Goal: Task Accomplishment & Management: Use online tool/utility

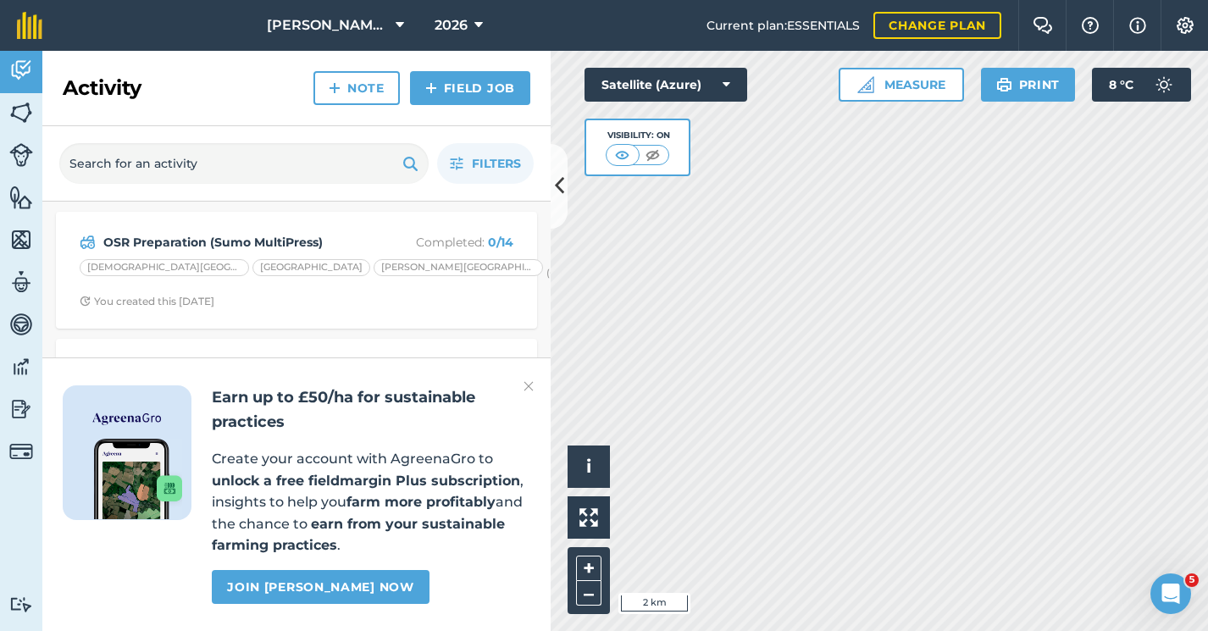
click at [562, 197] on icon at bounding box center [559, 186] width 9 height 30
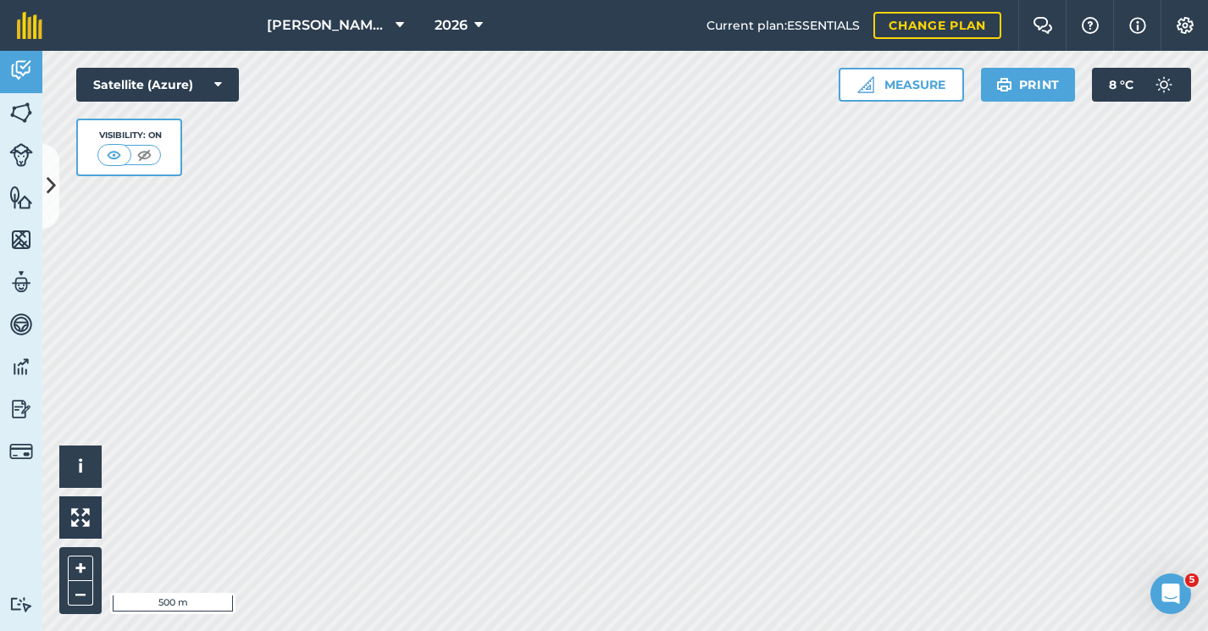
click at [48, 196] on icon at bounding box center [51, 186] width 9 height 30
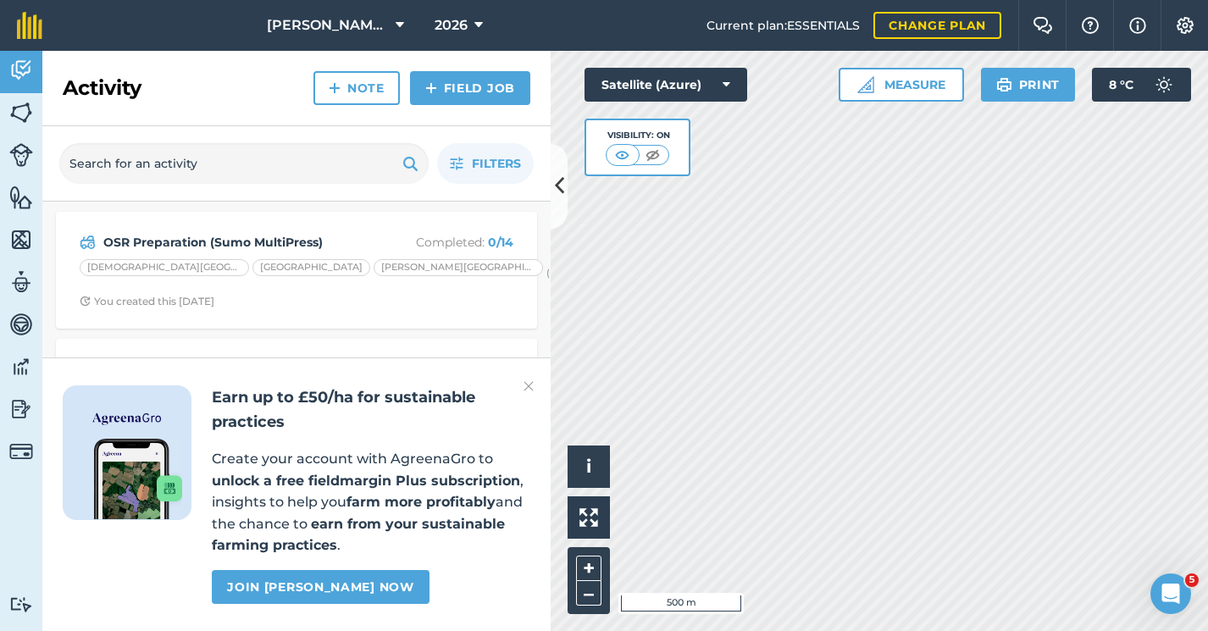
click at [15, 116] on img at bounding box center [21, 112] width 24 height 25
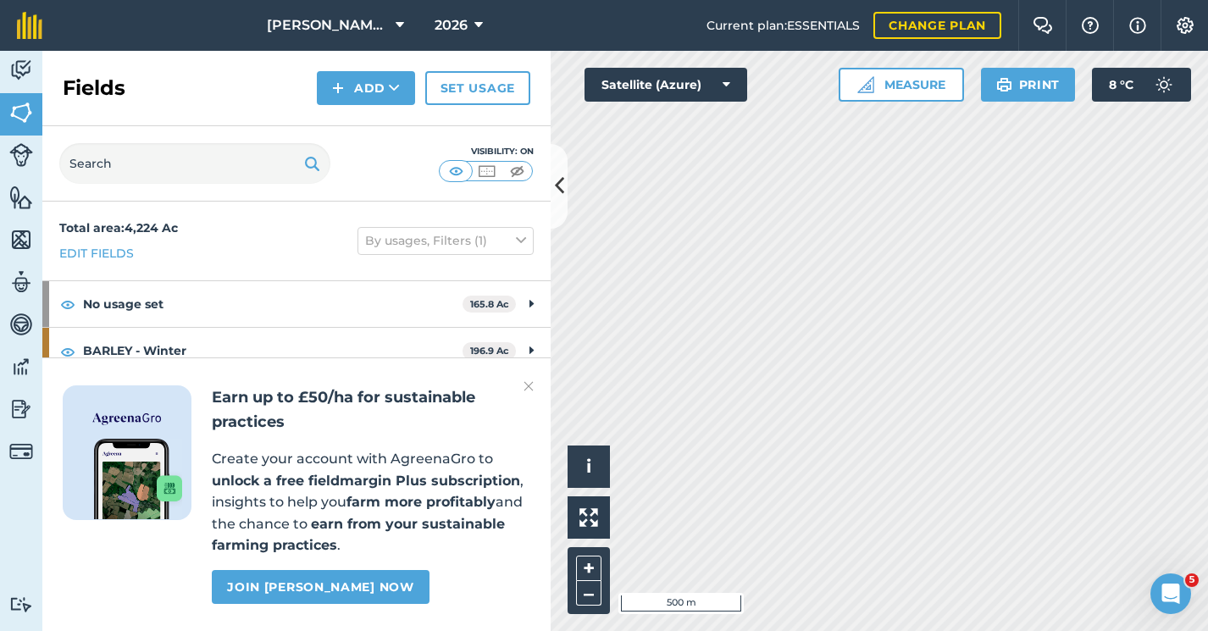
click at [364, 82] on button "Add" at bounding box center [366, 88] width 98 height 34
click at [525, 390] on img at bounding box center [529, 386] width 10 height 20
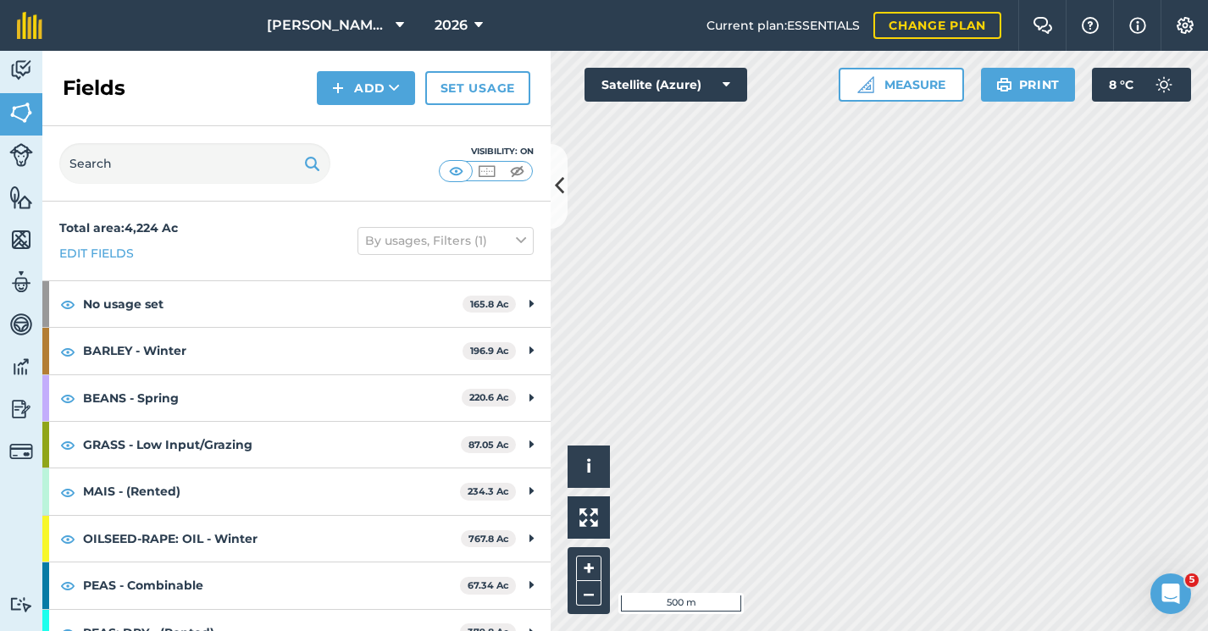
click at [372, 92] on button "Add" at bounding box center [366, 88] width 98 height 34
click at [363, 122] on link "Draw" at bounding box center [365, 126] width 93 height 37
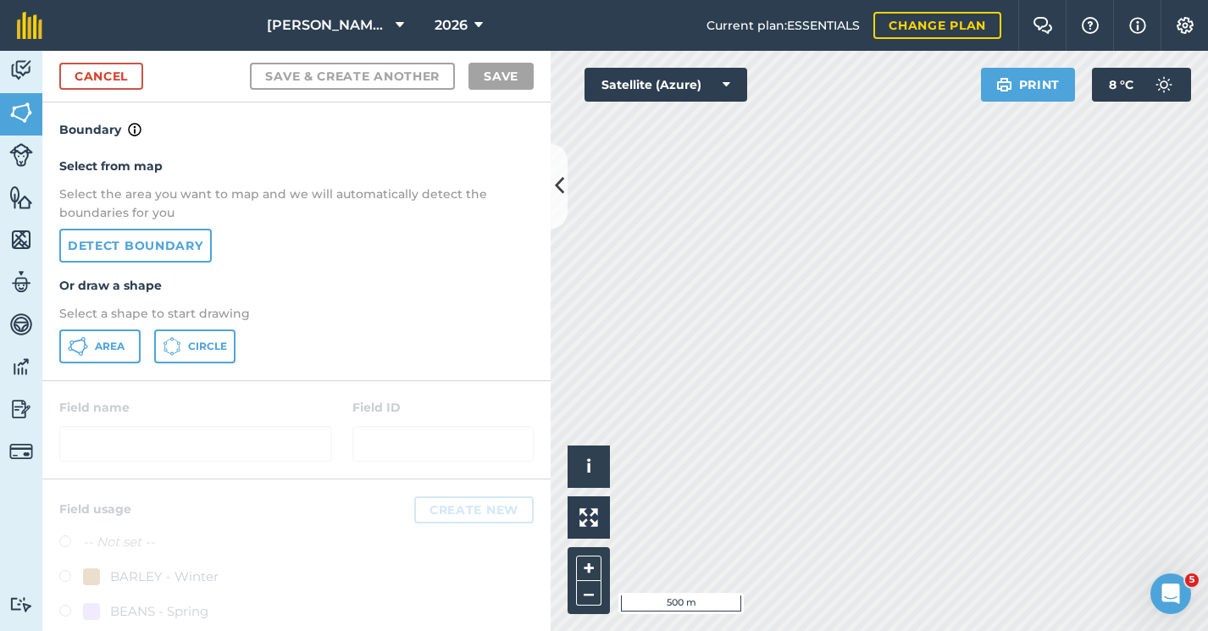
click at [134, 238] on link "Detect boundary" at bounding box center [135, 246] width 153 height 34
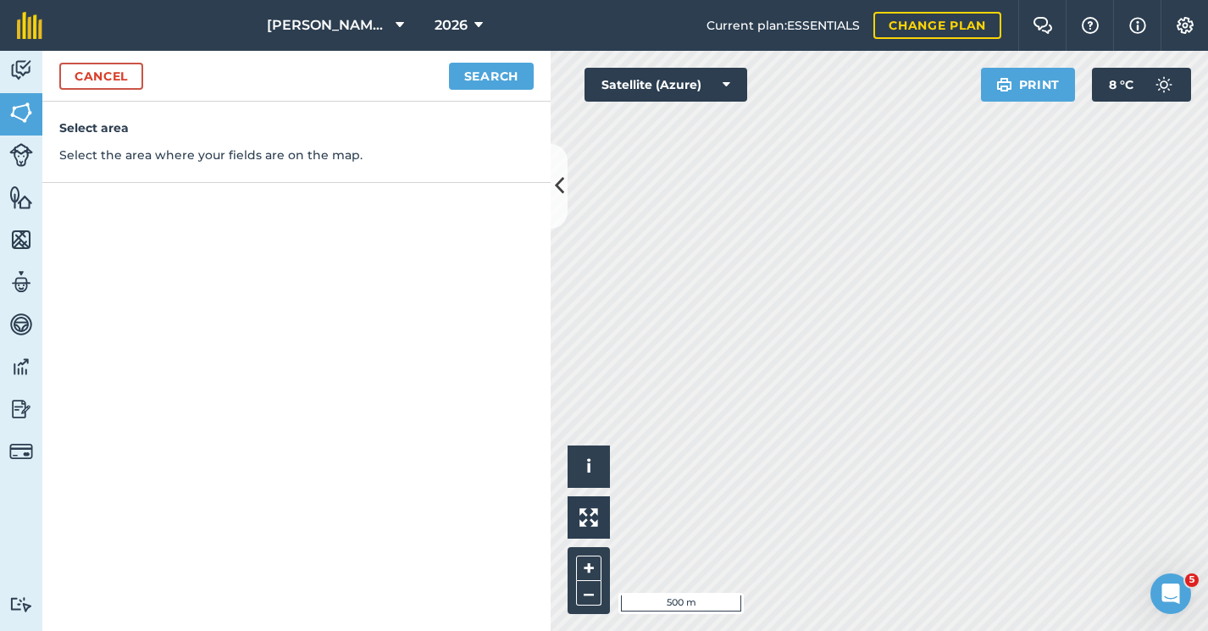
click at [467, 71] on button "Search" at bounding box center [491, 76] width 85 height 27
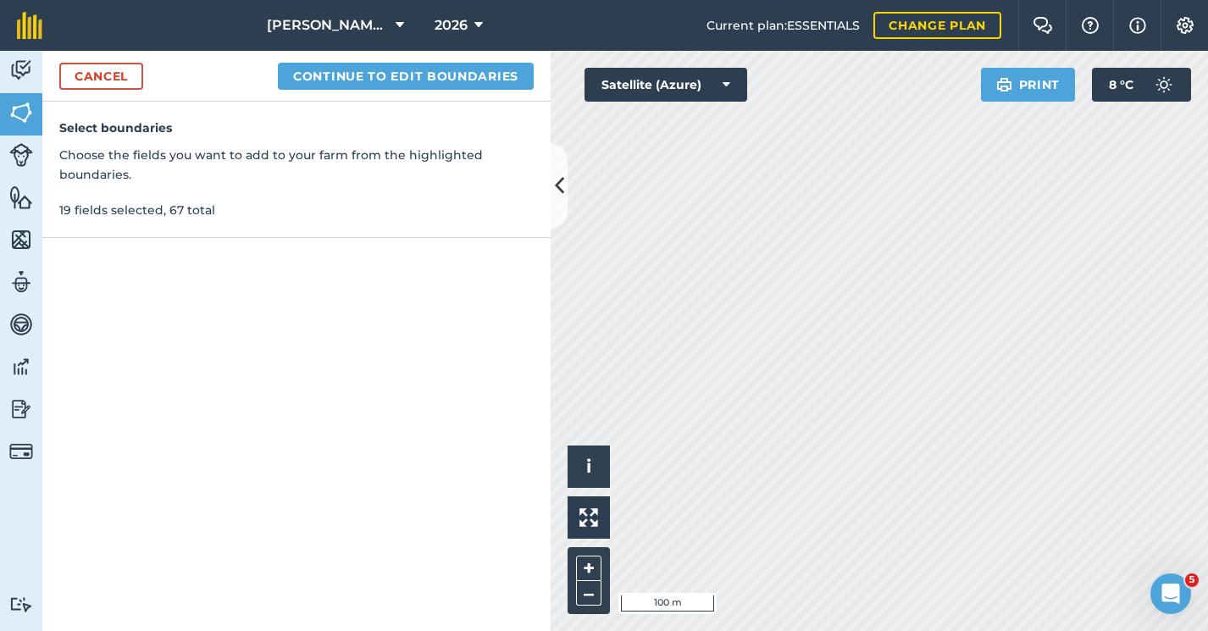
click at [707, 33] on div "[PERSON_NAME] Farm Partnership 2026 Current plan : ESSENTIALS Change plan Farm …" at bounding box center [604, 315] width 1208 height 631
click at [910, 32] on div "[PERSON_NAME] Farm Partnership 2026 Current plan : ESSENTIALS Change plan Farm …" at bounding box center [604, 315] width 1208 height 631
click at [838, 32] on div "[PERSON_NAME] Farm Partnership 2026 Current plan : ESSENTIALS Change plan Farm …" at bounding box center [604, 315] width 1208 height 631
click at [680, 81] on button "Satellite (Azure)" at bounding box center [666, 85] width 163 height 34
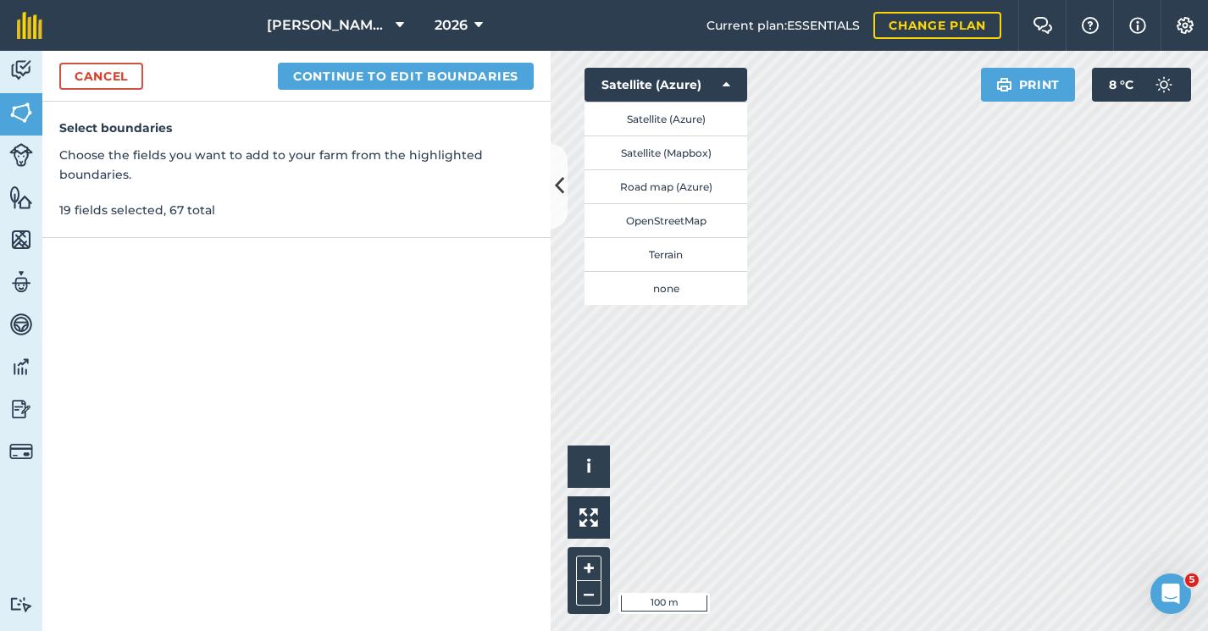
click at [657, 142] on button "Satellite (Mapbox)" at bounding box center [666, 153] width 163 height 34
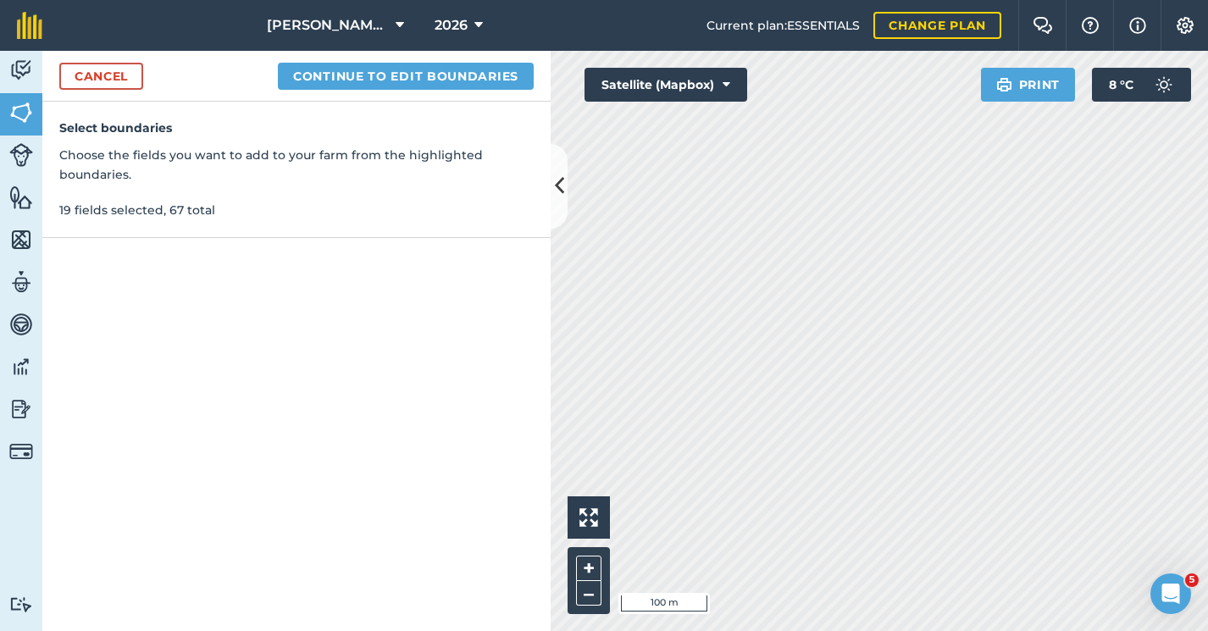
click at [662, 96] on button "Satellite (Mapbox)" at bounding box center [666, 85] width 163 height 34
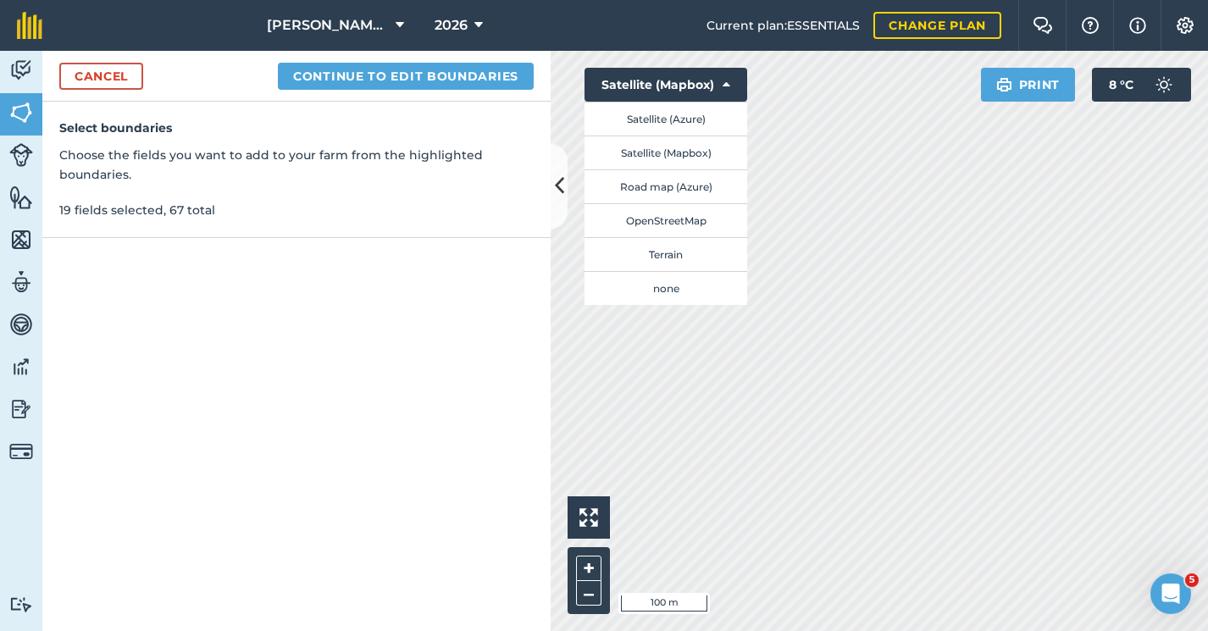
click at [658, 192] on button "Road map (Azure)" at bounding box center [666, 186] width 163 height 34
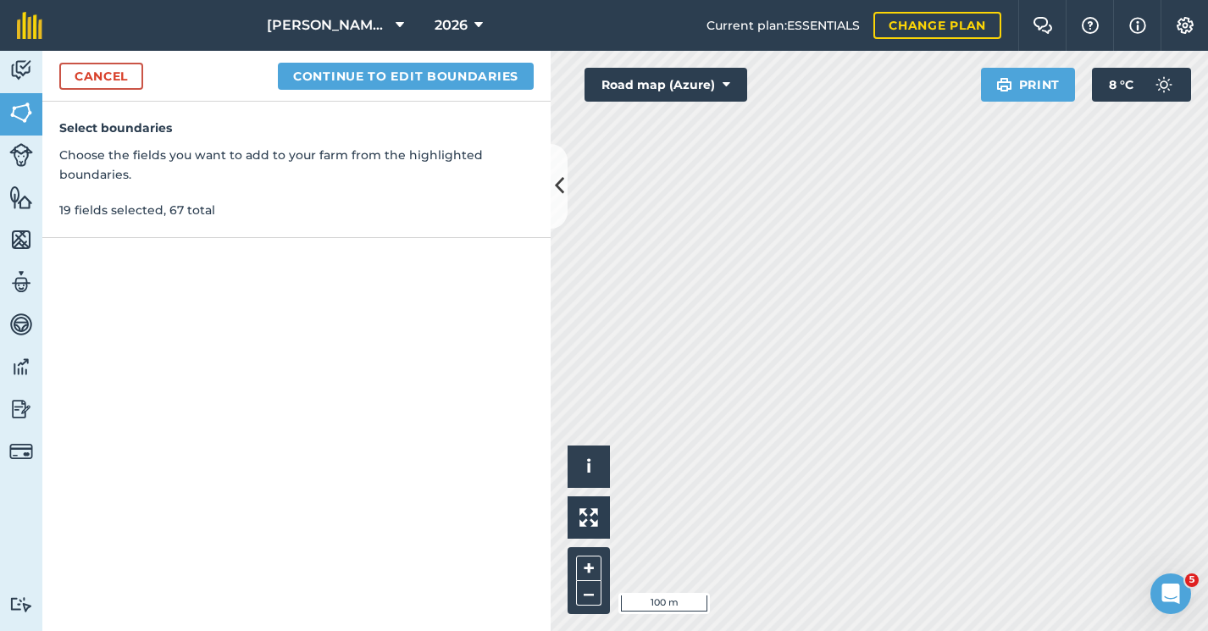
click at [646, 97] on button "Road map (Azure)" at bounding box center [666, 85] width 163 height 34
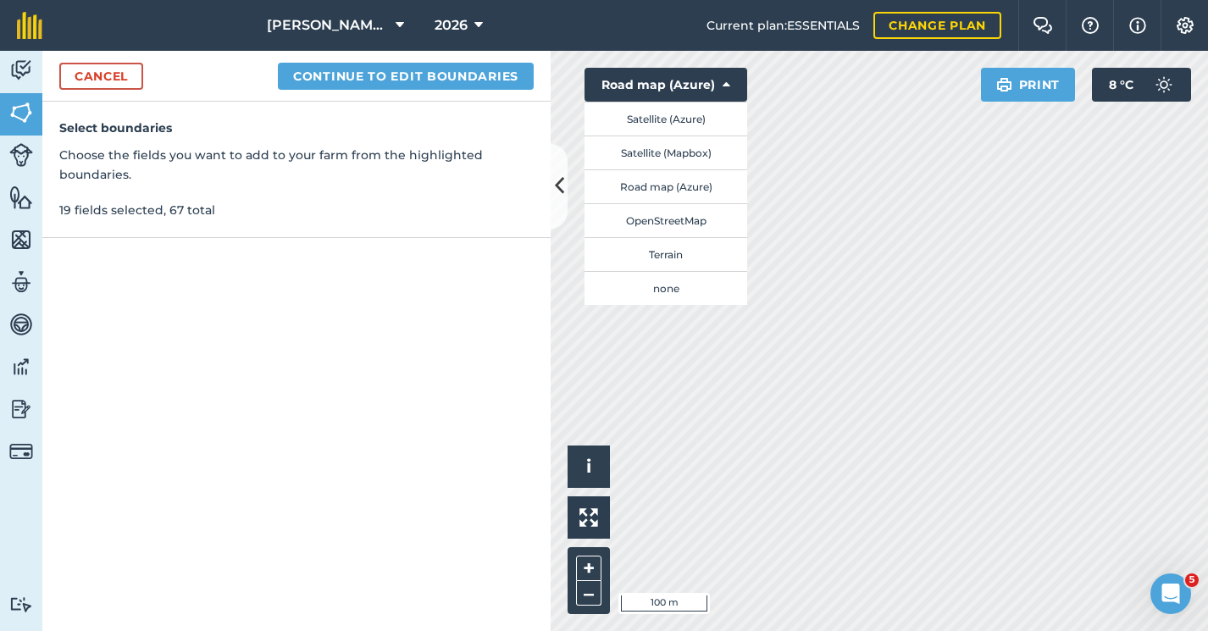
click at [652, 226] on button "OpenStreetMap" at bounding box center [666, 220] width 163 height 34
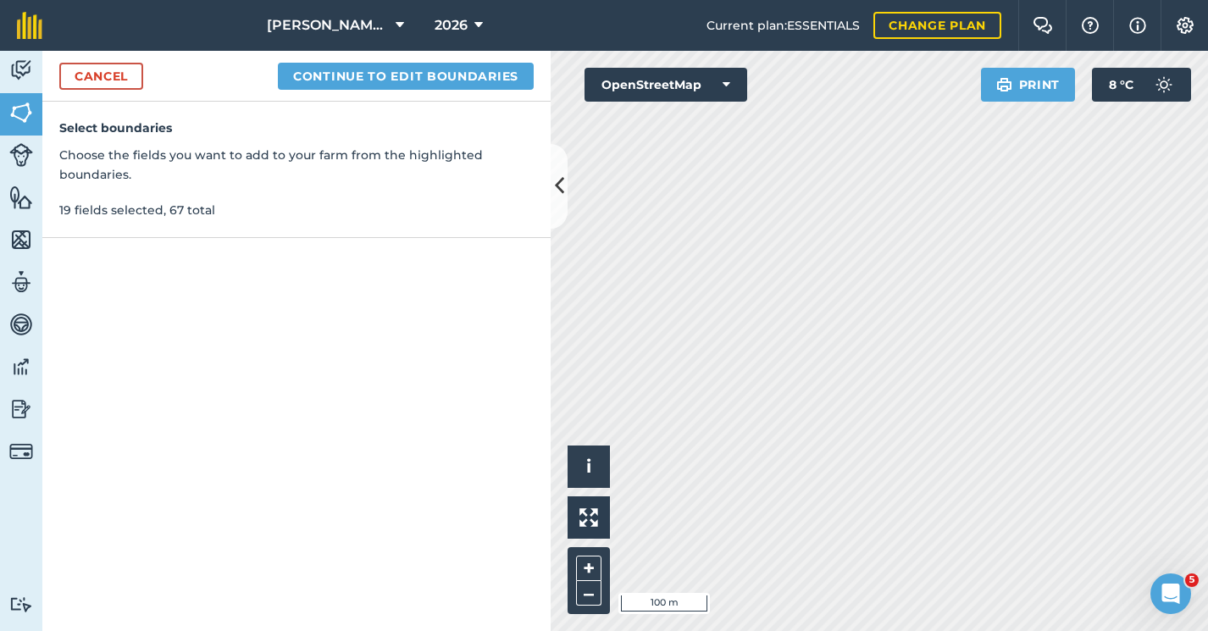
click at [669, 71] on button "OpenStreetMap" at bounding box center [666, 85] width 163 height 34
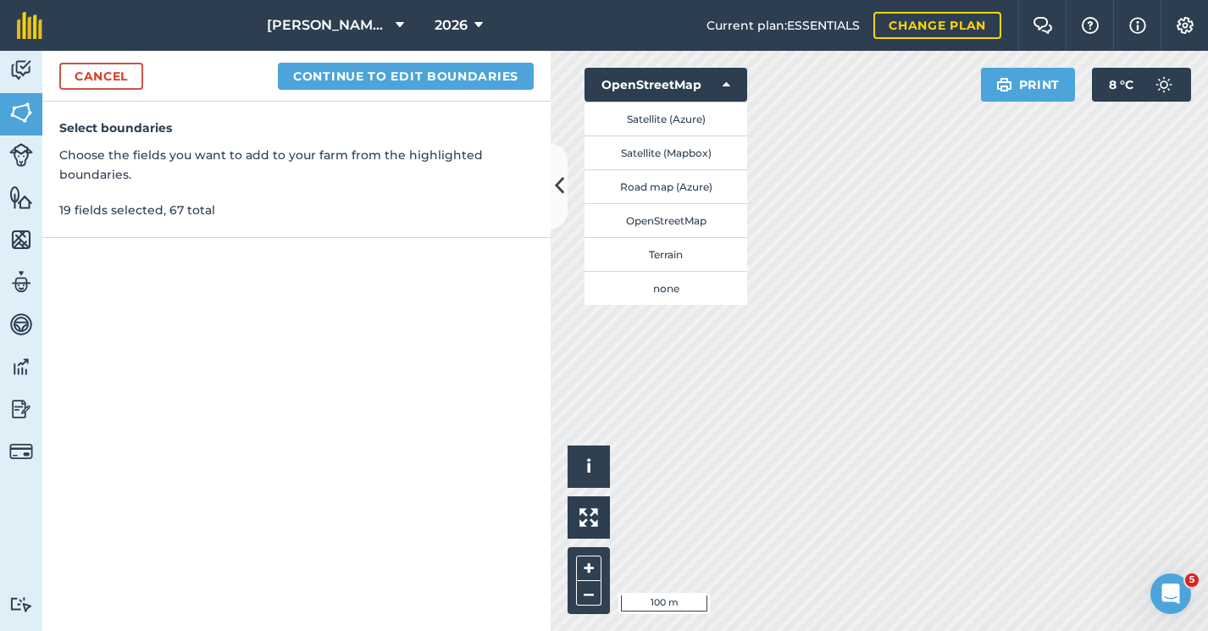
click at [667, 258] on button "Terrain" at bounding box center [666, 254] width 163 height 34
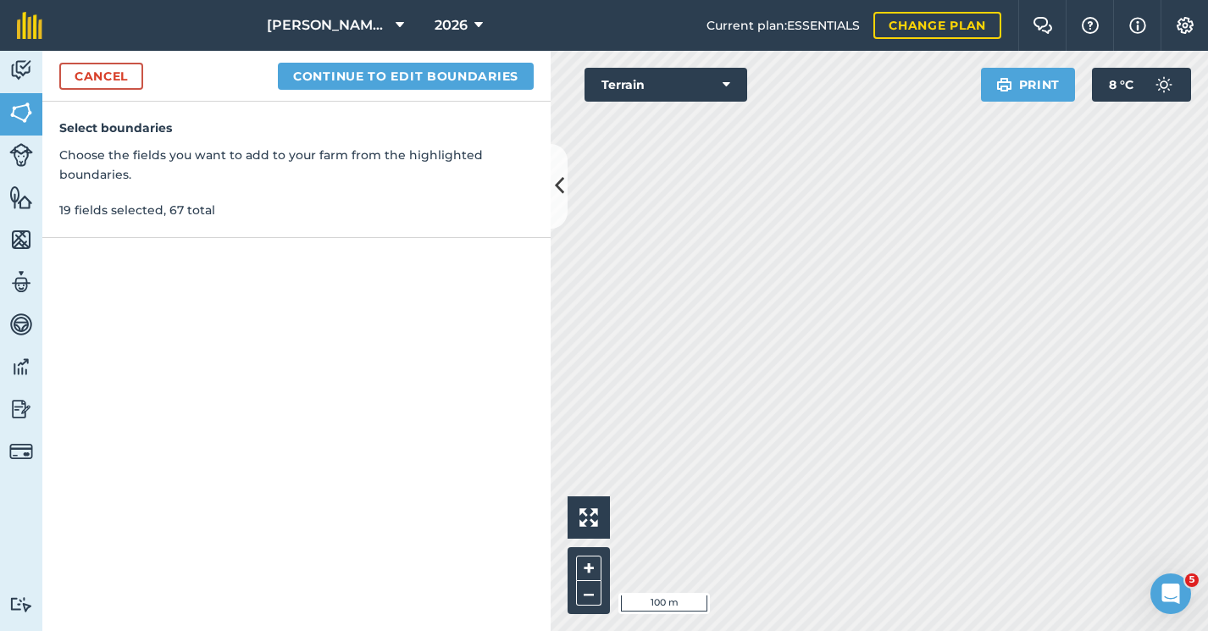
click at [650, 88] on button "Terrain" at bounding box center [666, 85] width 163 height 34
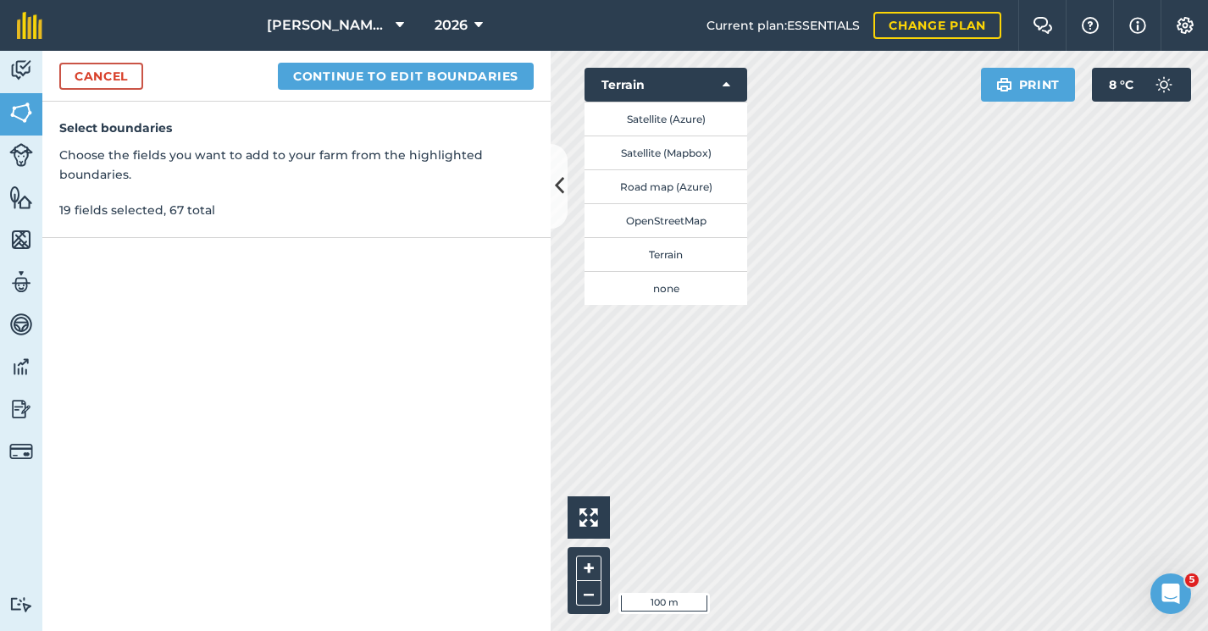
click at [646, 128] on button "Satellite (Azure)" at bounding box center [666, 119] width 163 height 34
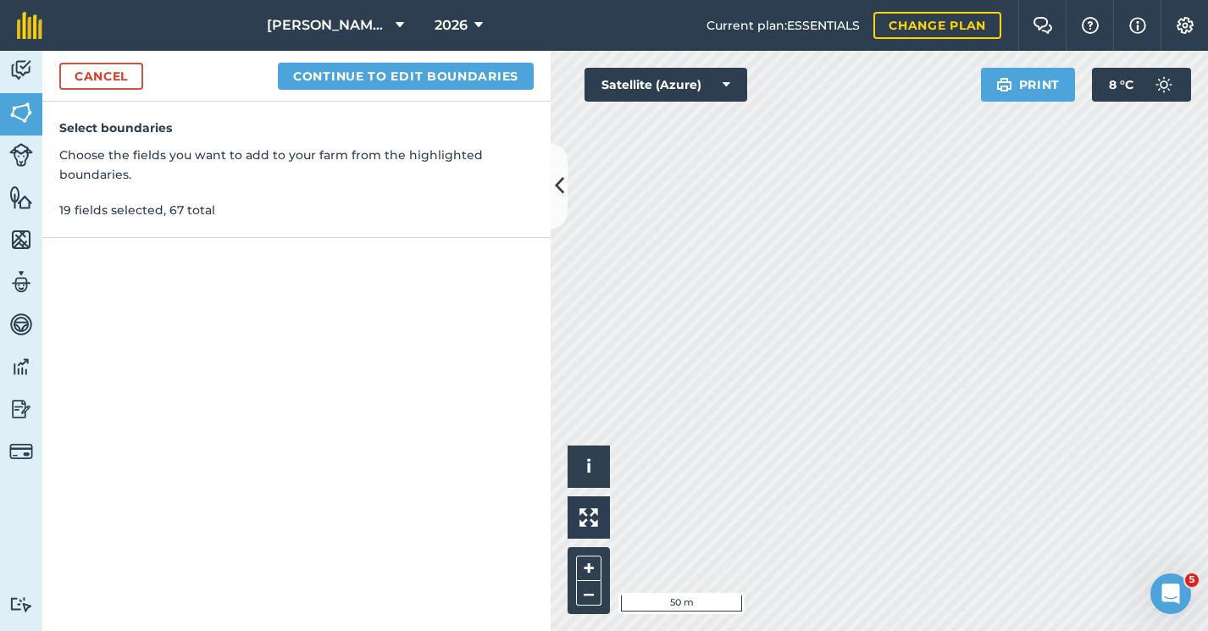
click at [940, 630] on html "[PERSON_NAME] Farm Partnership 2026 Current plan : ESSENTIALS Change plan Farm …" at bounding box center [604, 315] width 1208 height 631
